Goal: Task Accomplishment & Management: Use online tool/utility

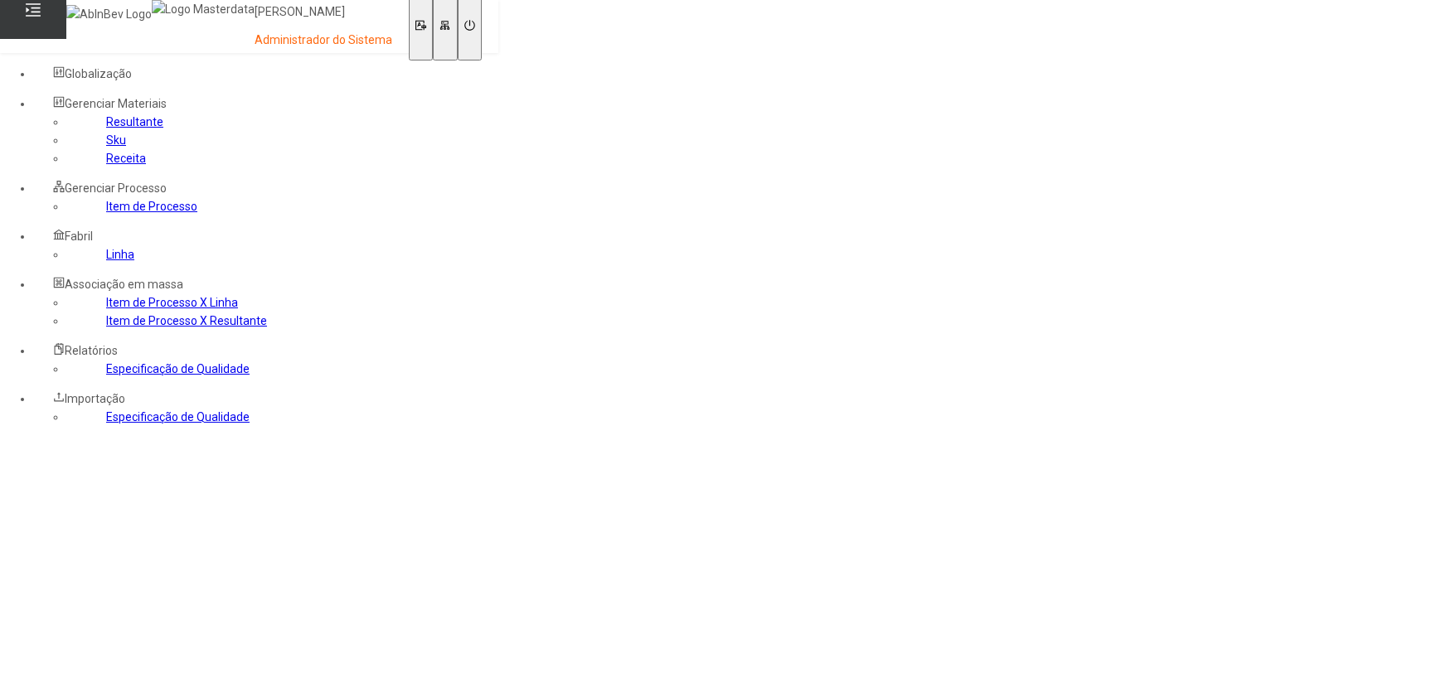
click at [106, 147] on link "Sku" at bounding box center [116, 139] width 20 height 13
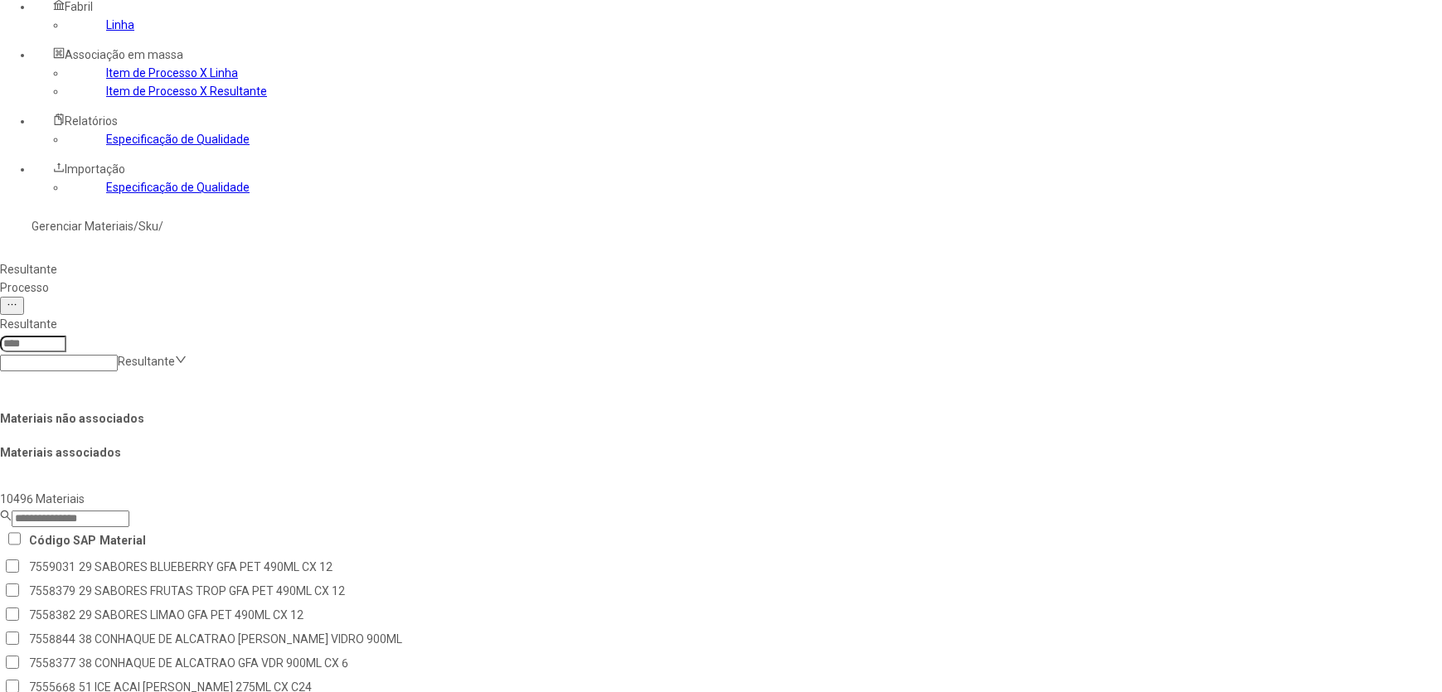
scroll to position [150, 0]
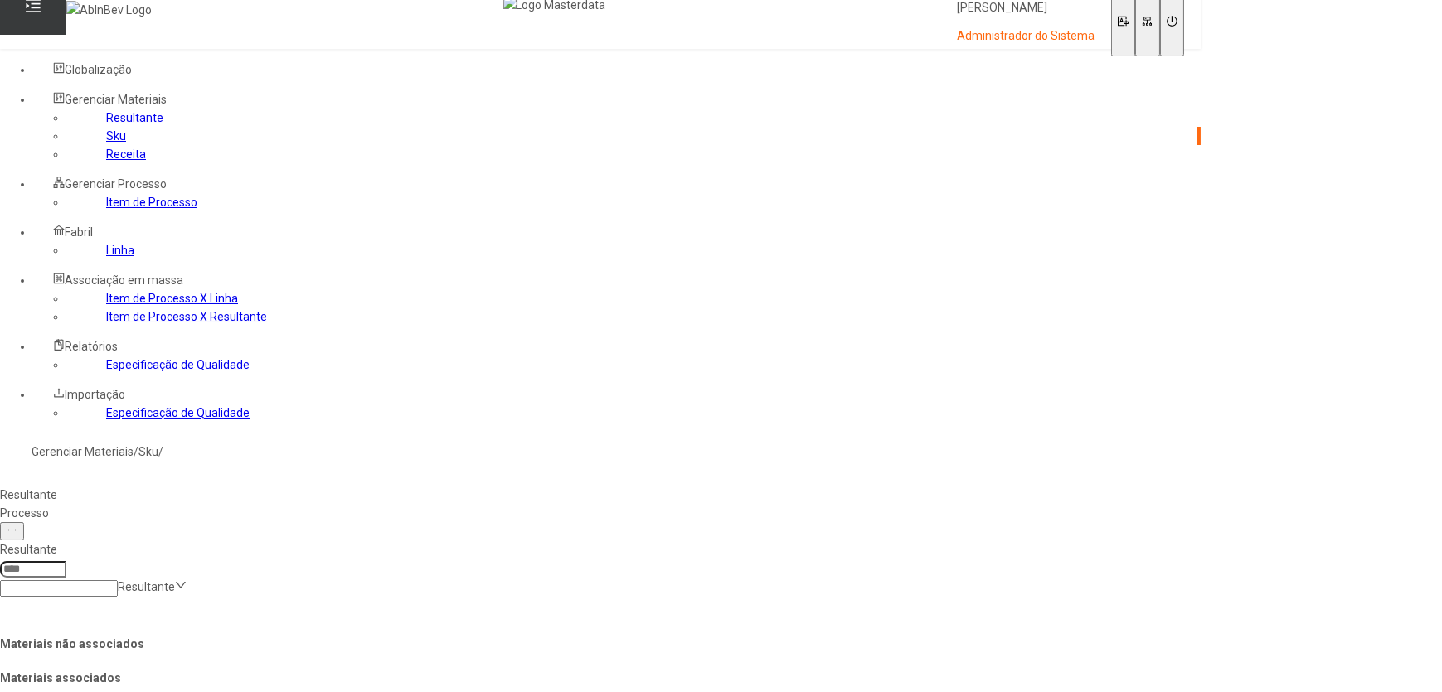
scroll to position [0, 0]
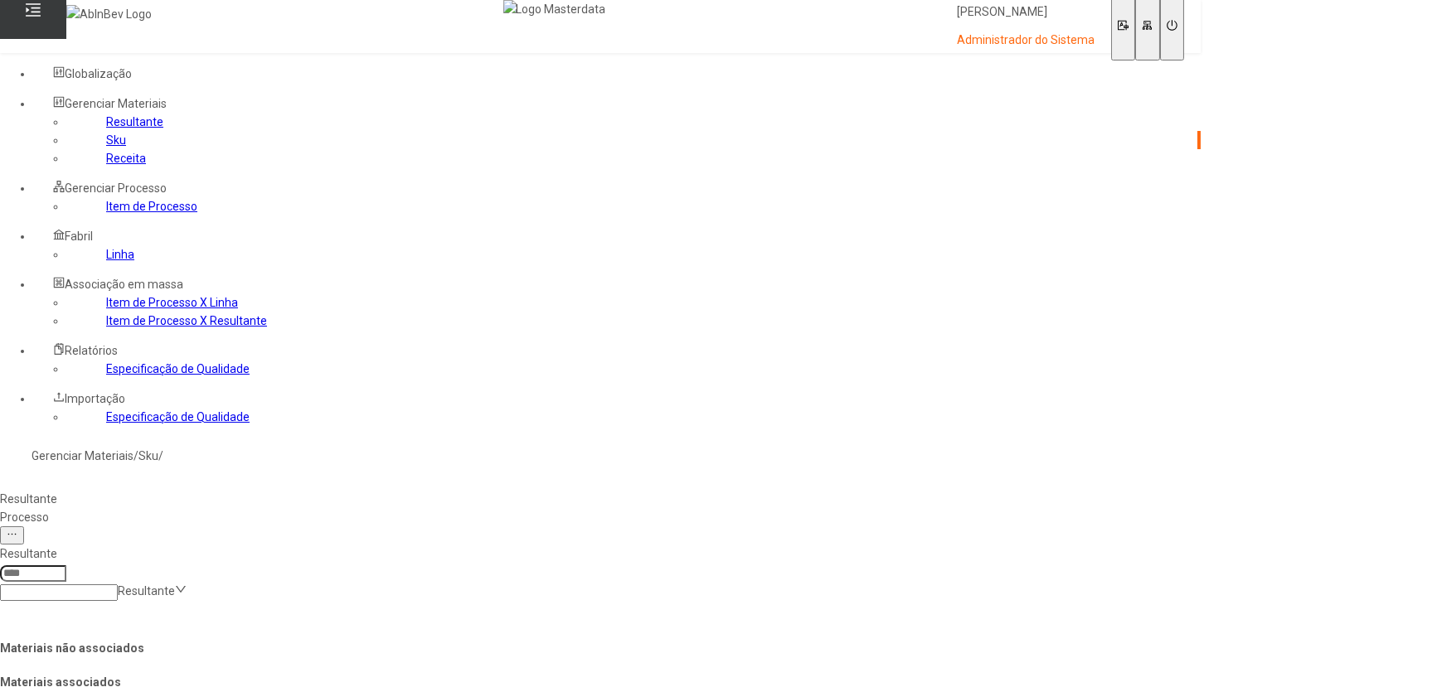
click at [106, 165] on link "Receita" at bounding box center [126, 158] width 40 height 13
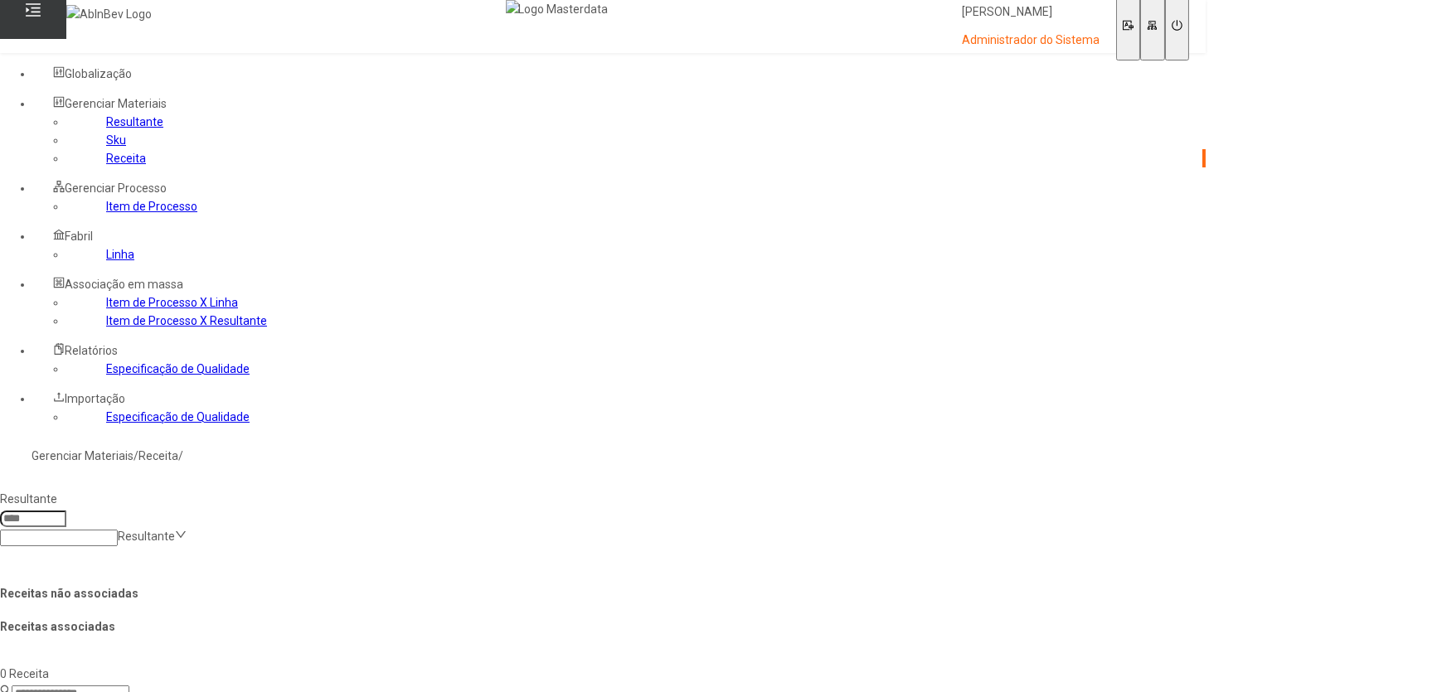
click at [187, 529] on icon at bounding box center [181, 535] width 12 height 12
type input "****"
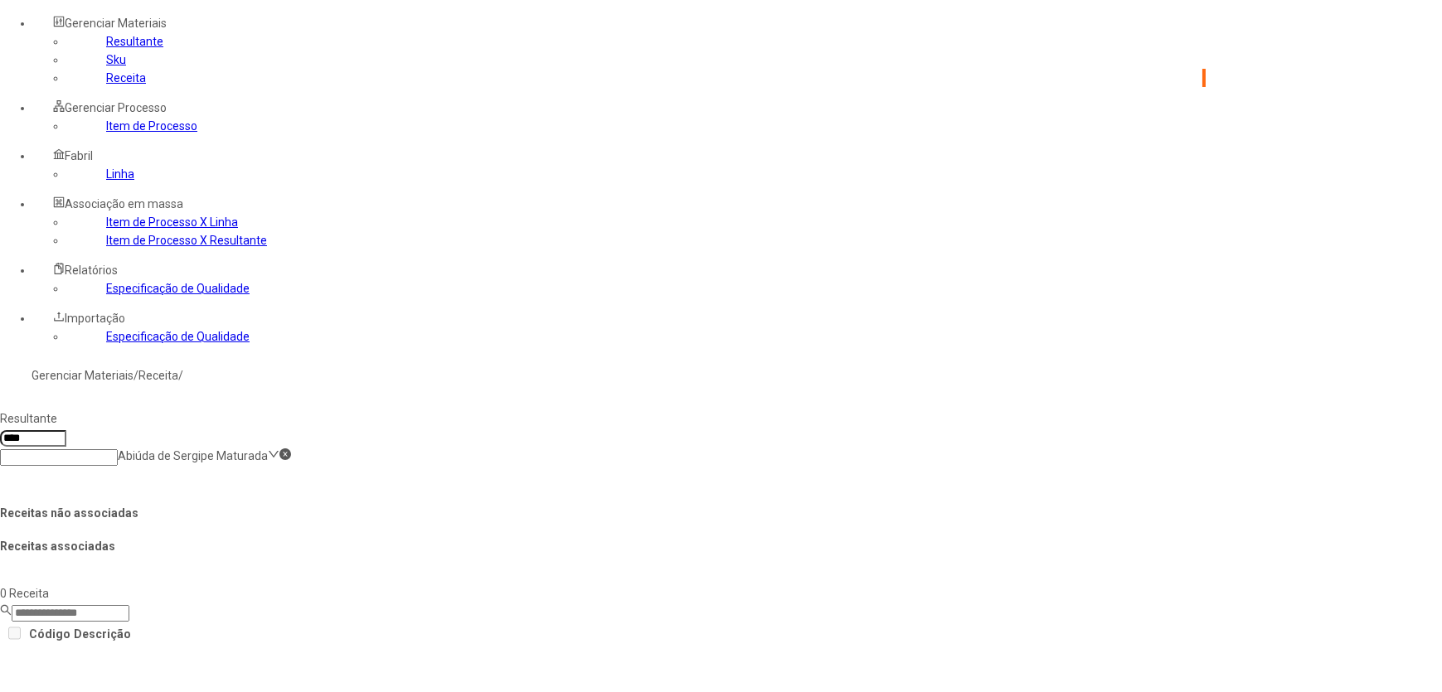
scroll to position [150, 0]
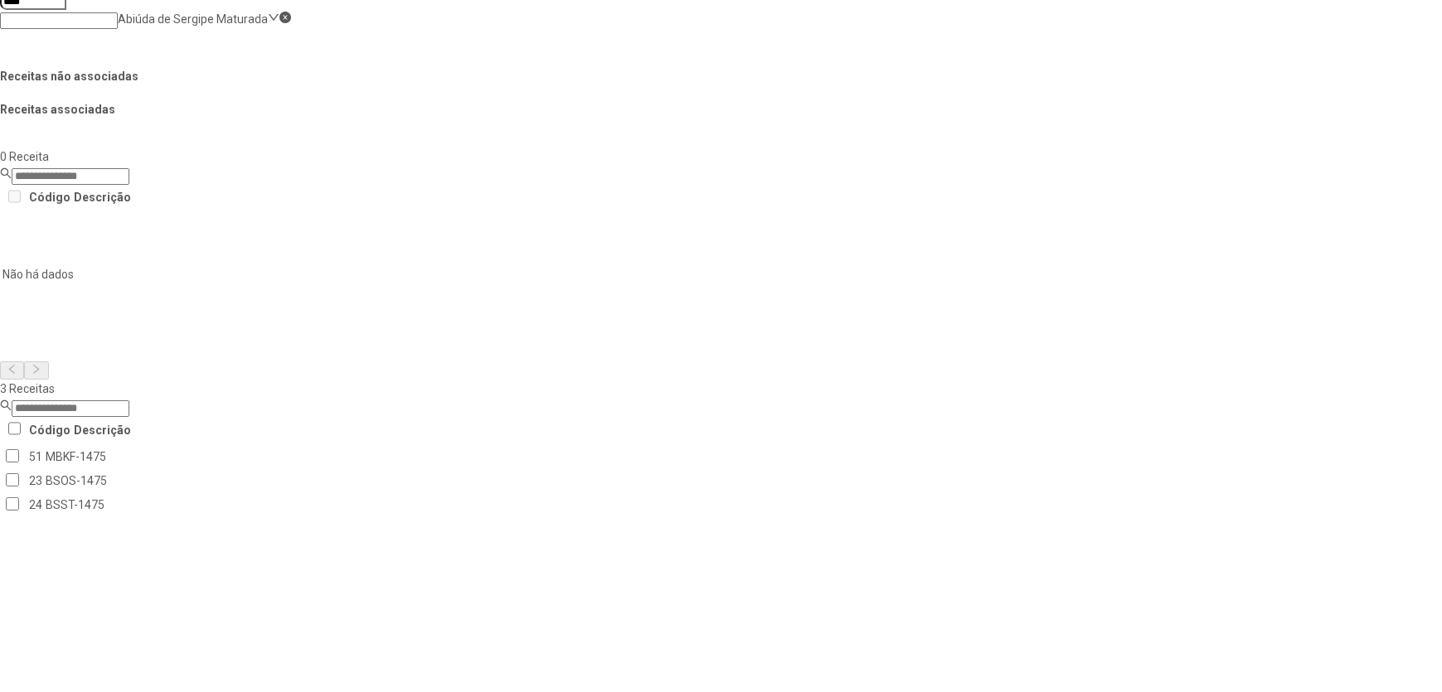
scroll to position [527, 0]
